Goal: Ask a question: Seek information or help from site administrators or community

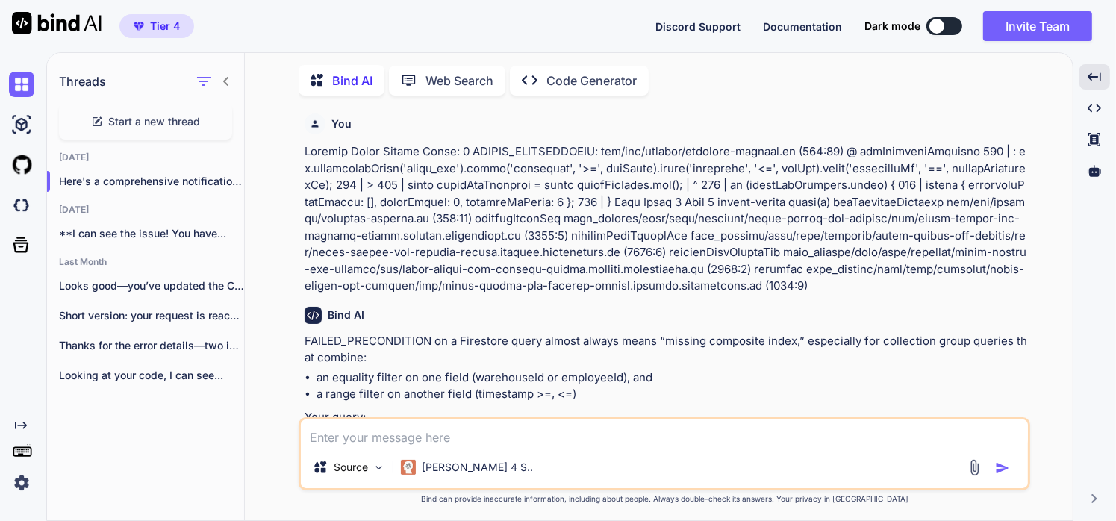
scroll to position [10352, 0]
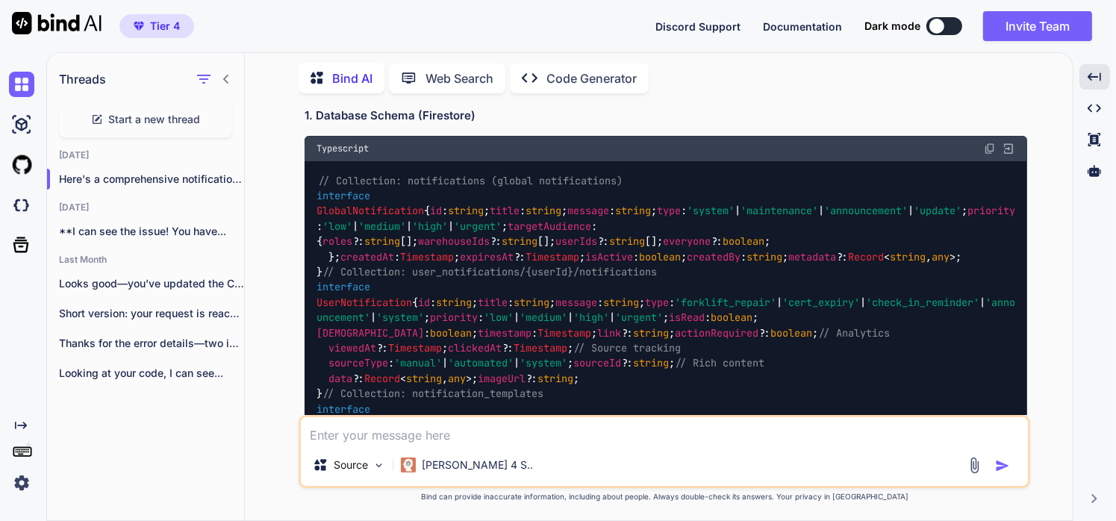
click at [513, 439] on textarea at bounding box center [664, 430] width 727 height 27
paste textarea "ep 29, 2025, 5:37:50 PM at h (.next/server/app/api/cron/aggregate-stats/route.j…"
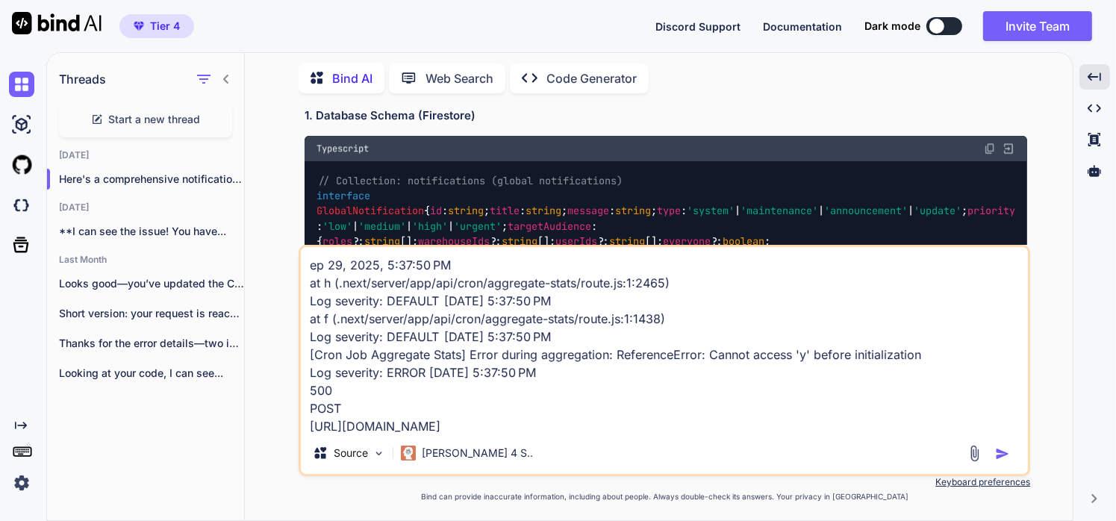
scroll to position [1, 0]
type textarea "ep 29, 2025, 5:37:50 PM at h (.next/server/app/api/cron/aggregate-stats/route.j…"
click at [1000, 458] on img "button" at bounding box center [1002, 453] width 15 height 15
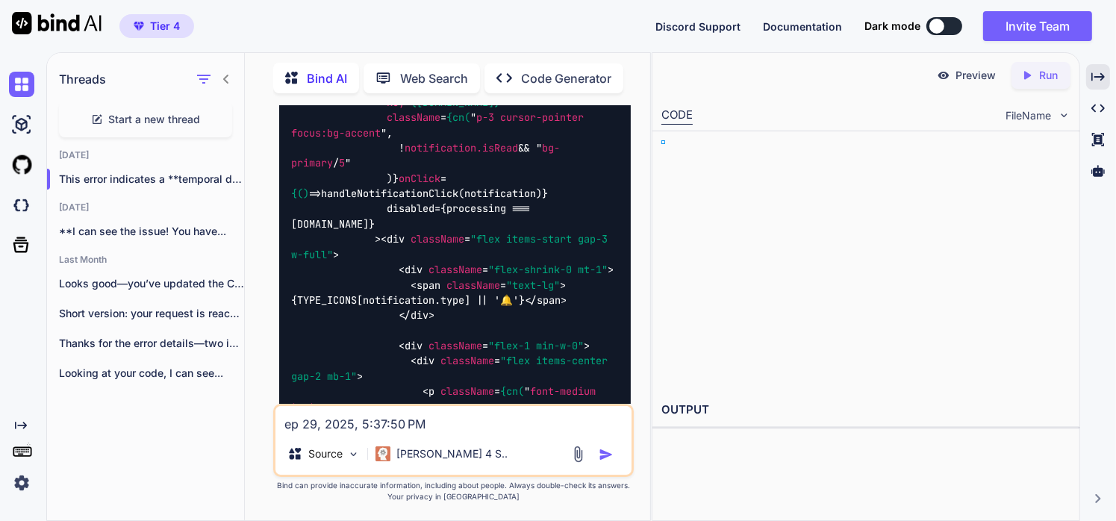
scroll to position [28565, 0]
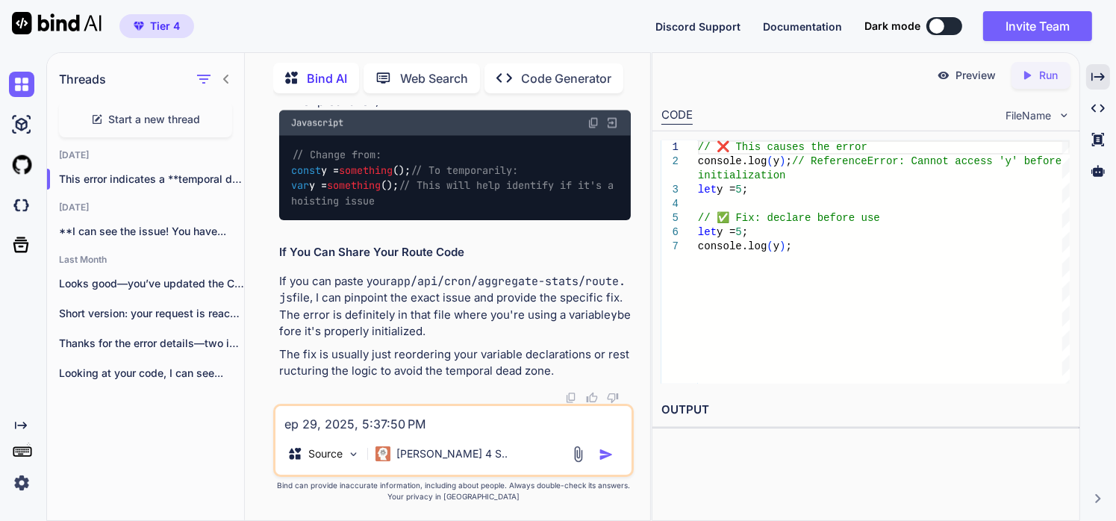
click at [364, 424] on textarea "ep 29, 2025, 5:37:50 PM at h (.next/server/app/api/cron/aggregate-stats/route.j…" at bounding box center [453, 419] width 356 height 27
paste textarea "ep 29, 2025, 5:37:50 PM at h (.next/server/app/api/cron/aggregate-stats/route.j…"
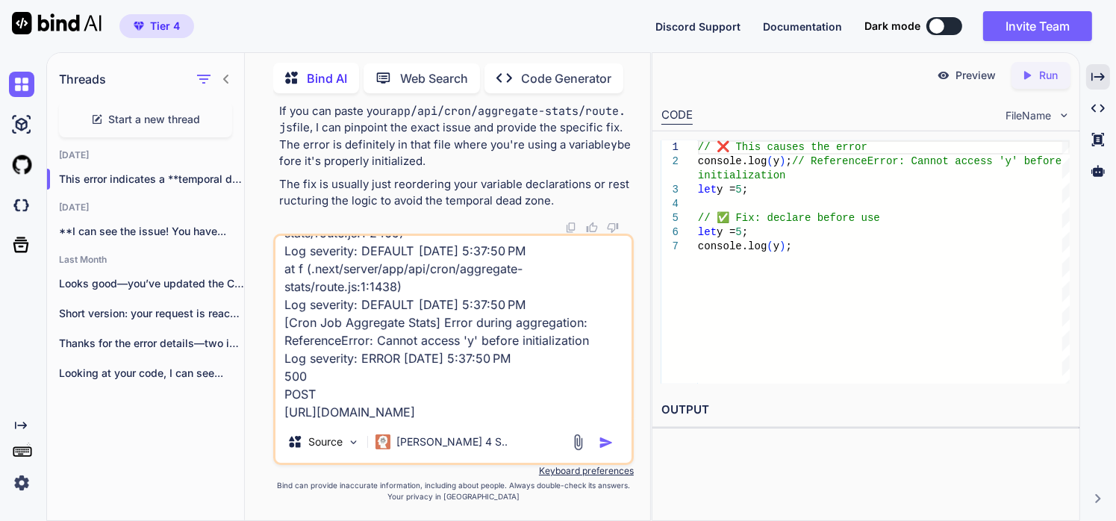
type textarea "ep 29, 2025, 5:37:50 PM at h (.next/server/app/api/cron/aggregate-stats/route.j…"
click at [593, 446] on div at bounding box center [595, 442] width 50 height 17
click at [602, 442] on img "button" at bounding box center [606, 442] width 15 height 15
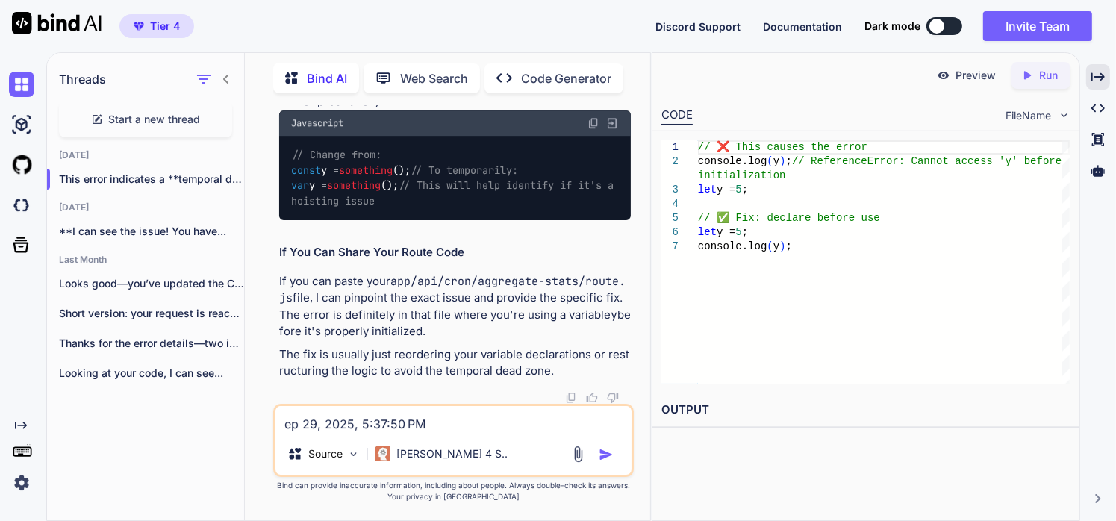
scroll to position [29345, 0]
click at [389, 424] on textarea "ep 29, 2025, 5:37:50 PM at h (.next/server/app/api/cron/aggregate-stats/route.j…" at bounding box center [453, 419] width 356 height 27
paste textarea "import { NextResponse } from 'next/server'; import { adminDB } from '@/lib/fire…"
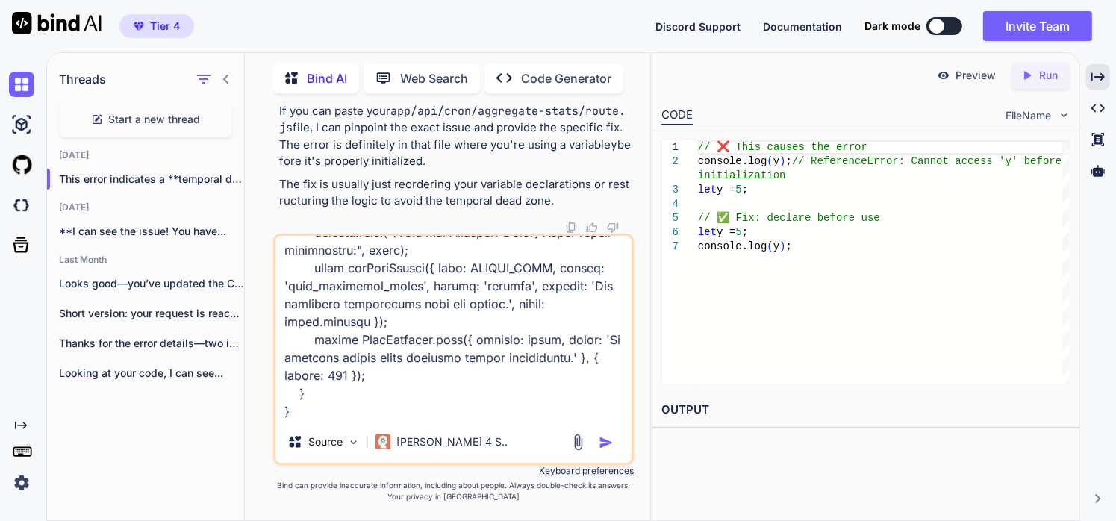
type textarea "import { NextResponse } from 'next/server'; import { adminDB } from '@/lib/fire…"
click at [389, 424] on div "Source [PERSON_NAME] 4 S.." at bounding box center [453, 349] width 361 height 231
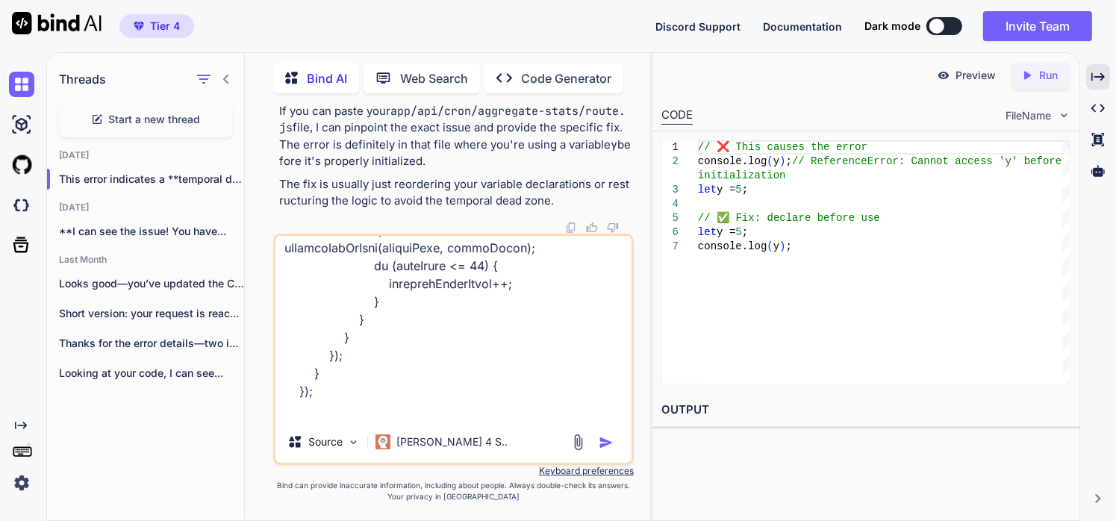
scroll to position [1069, 0]
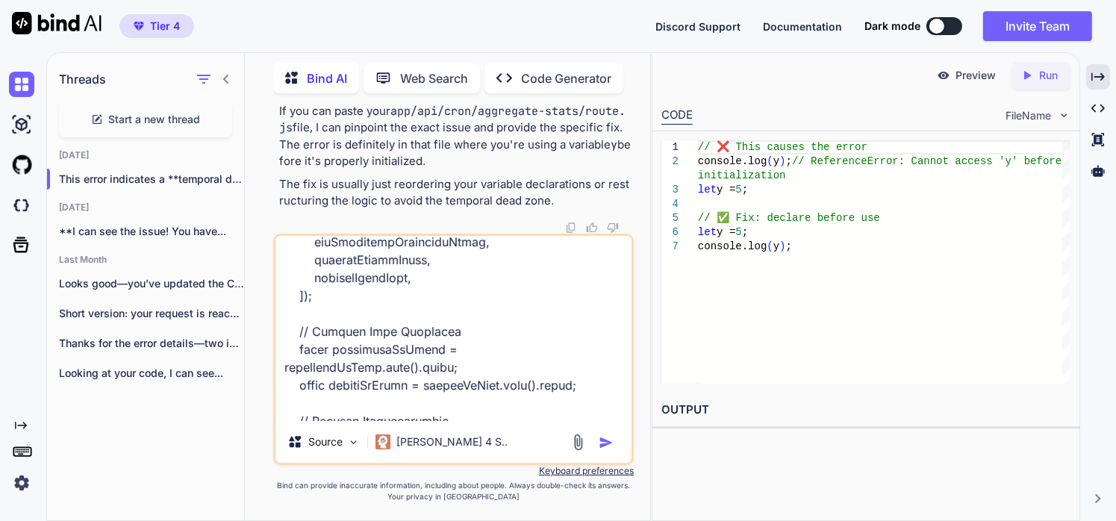
click at [610, 444] on img "button" at bounding box center [606, 442] width 15 height 15
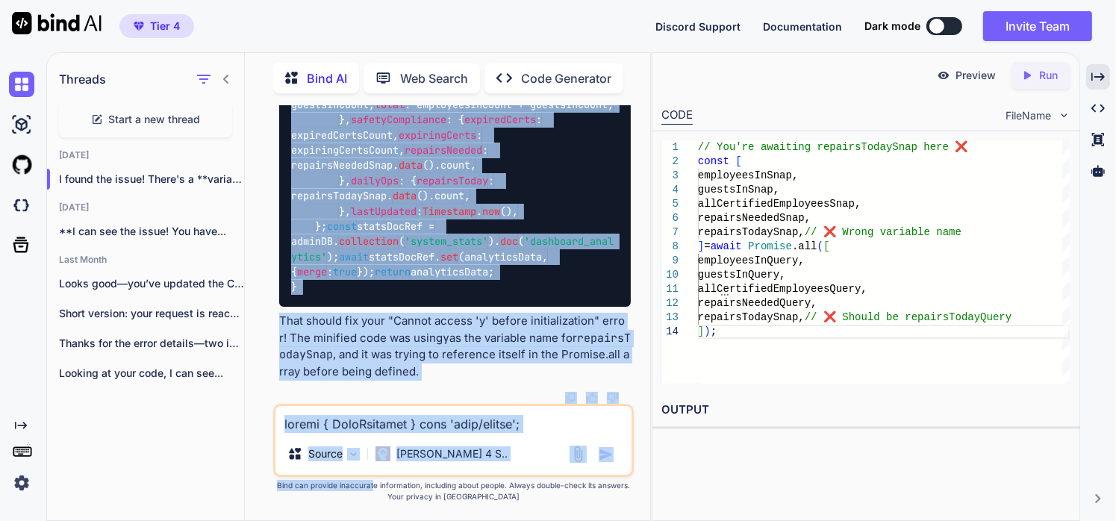
scroll to position [35297, 0]
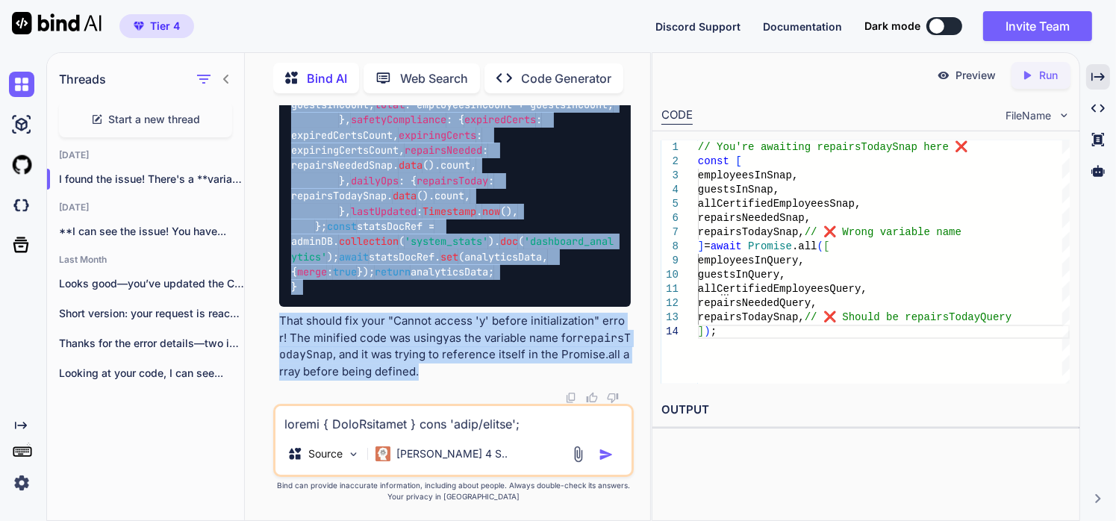
drag, startPoint x: 277, startPoint y: 157, endPoint x: 414, endPoint y: 367, distance: 251.0
click at [414, 367] on div "You Bind AI FAILED_PRECONDITION on a Firestore query almost always means “missi…" at bounding box center [455, 254] width 358 height 299
copy div "L ipsum dol sitam! Conse'a e seddoeiu temp incididu ut labo Etdolor.mag aliqu. …"
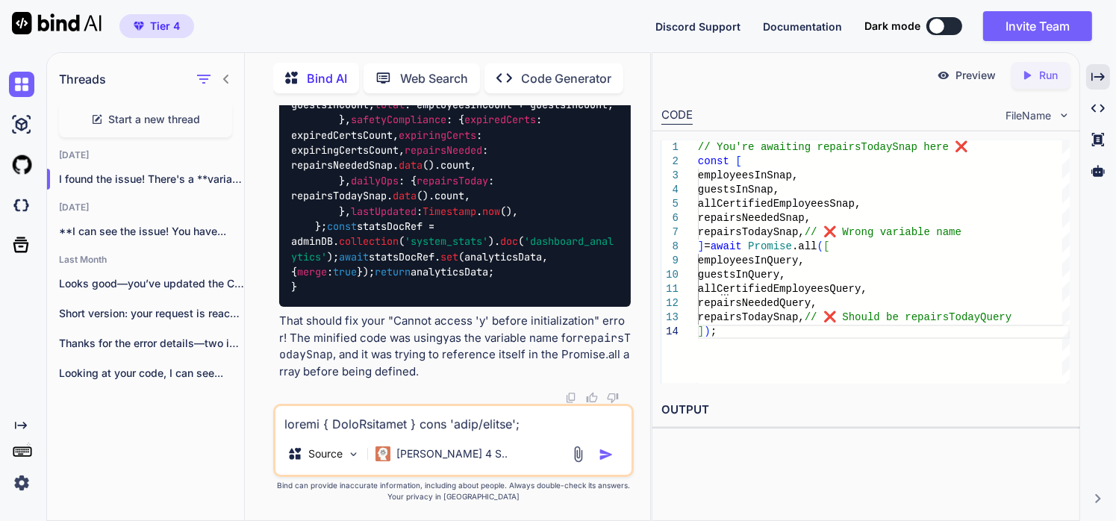
click at [426, 421] on textarea at bounding box center [453, 419] width 356 height 27
paste textarea "Log severity: ERROR [DATE] 5:42:12 PM 500 POST [URL][DOMAIN_NAME] Log severity:…"
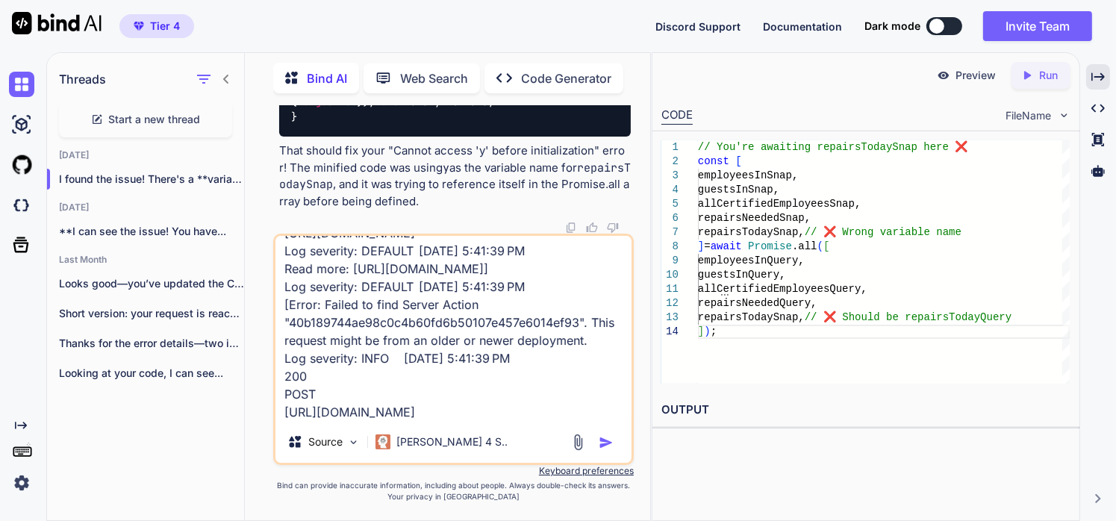
type textarea "Log severity: ERROR [DATE] 5:42:12 PM 500 POST [URL][DOMAIN_NAME] Log severity:…"
click at [614, 440] on img "button" at bounding box center [606, 442] width 15 height 15
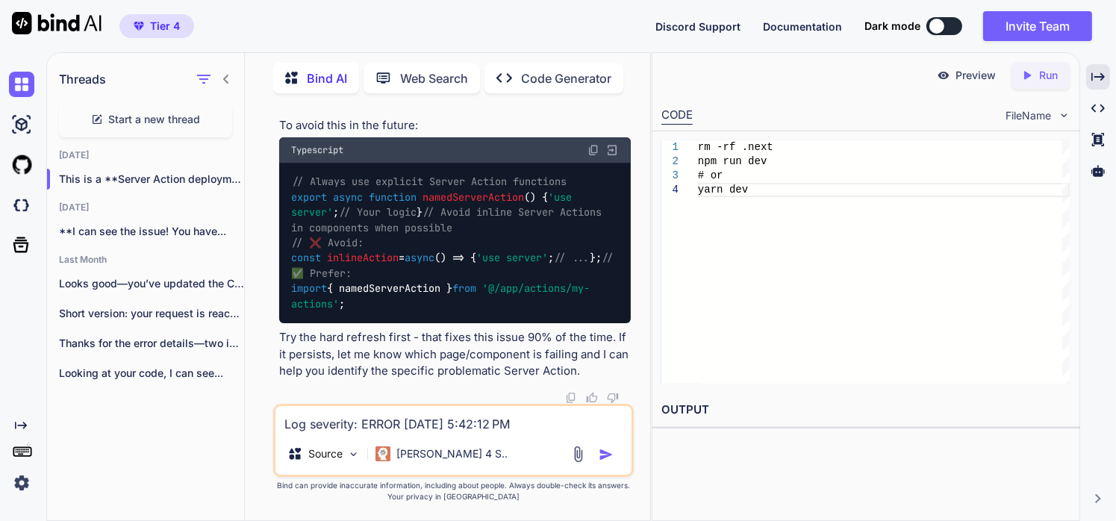
scroll to position [36522, 0]
